Goal: Find specific page/section: Find specific page/section

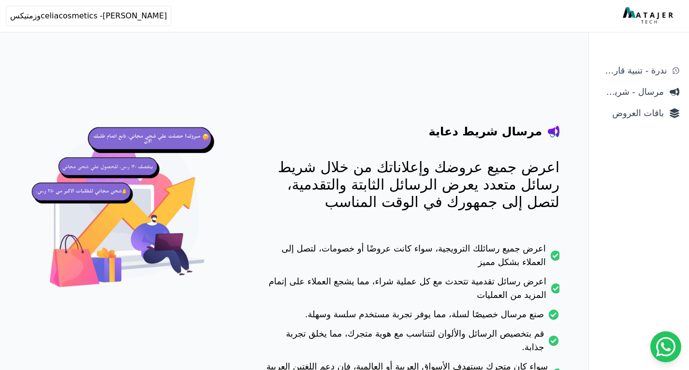
click at [643, 115] on span "باقات العروض" at bounding box center [631, 113] width 65 height 14
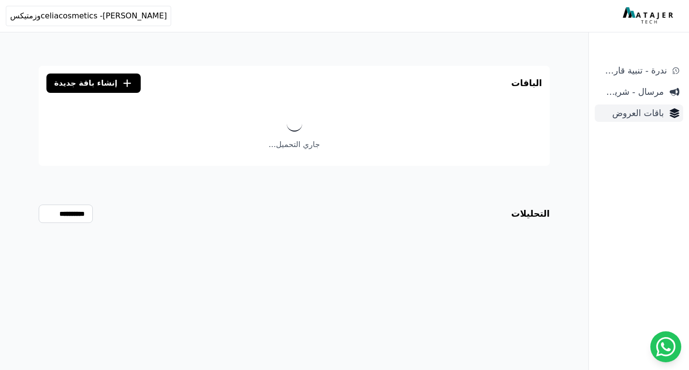
click at [641, 116] on span "باقات العروض" at bounding box center [631, 113] width 65 height 14
